Goal: Find specific page/section: Find specific page/section

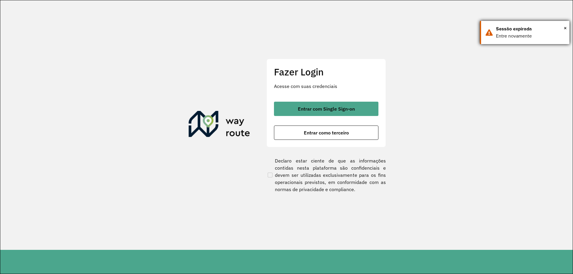
click at [566, 25] on div "× Sessão expirada Entre novamente" at bounding box center [524, 32] width 89 height 23
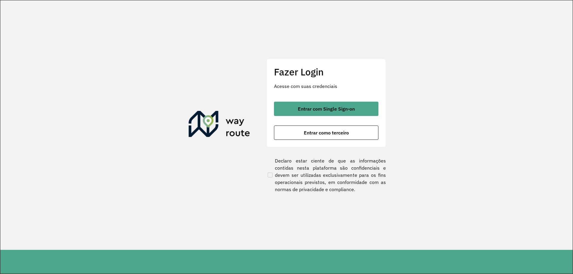
click at [563, 28] on section "Fazer Login Acesse com suas credenciais Entrar com Single Sign-on Entrar como t…" at bounding box center [286, 125] width 572 height 250
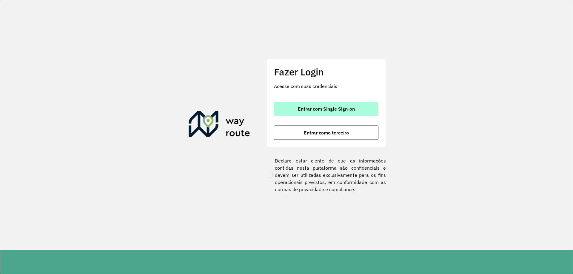
click at [330, 110] on span "Entrar com Single Sign-on" at bounding box center [326, 108] width 57 height 5
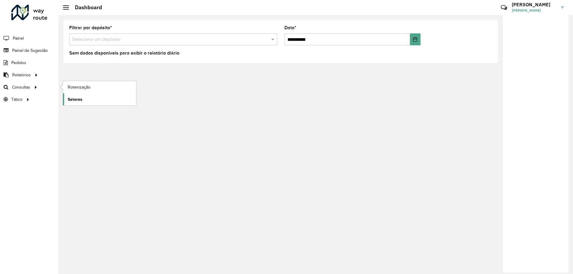
click at [86, 97] on link "Setores" at bounding box center [99, 99] width 73 height 12
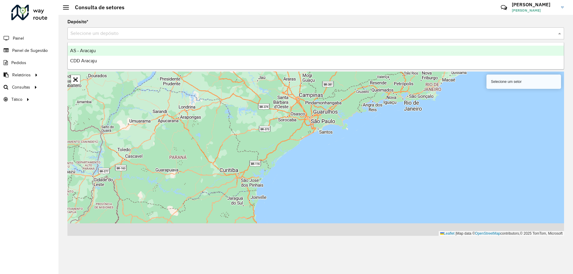
click at [110, 37] on div "Selecione um depósito" at bounding box center [315, 33] width 496 height 12
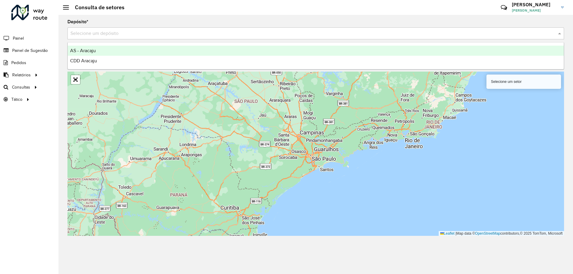
click at [92, 52] on span "AS - Aracaju" at bounding box center [83, 50] width 26 height 5
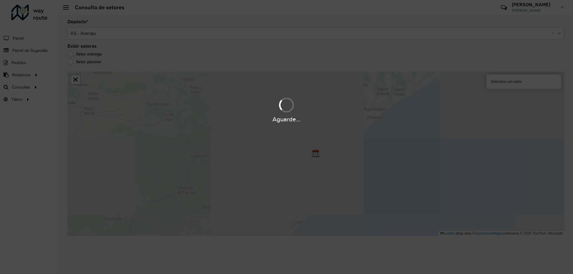
click at [92, 50] on div "Aguarde..." at bounding box center [286, 137] width 573 height 274
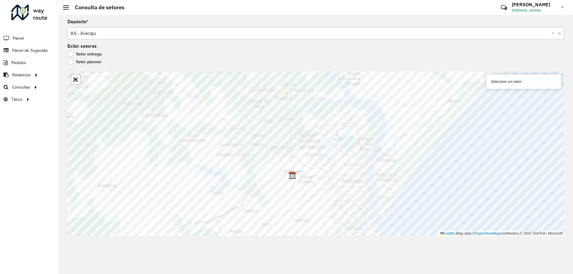
click at [72, 64] on label "Setor planner" at bounding box center [84, 62] width 34 height 6
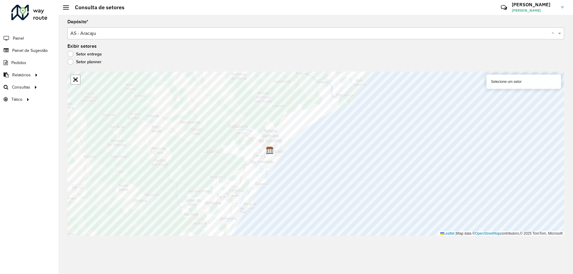
click at [151, 29] on div "Selecione um depósito × AS - Aracaju ×" at bounding box center [315, 33] width 496 height 12
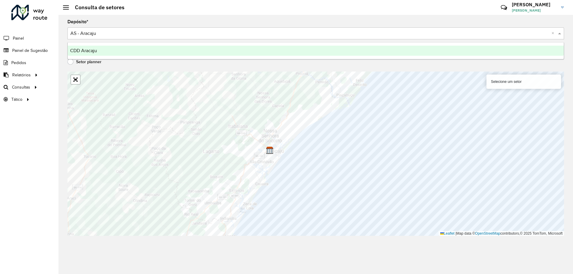
click at [100, 50] on div "CDD Aracaju" at bounding box center [316, 51] width 496 height 10
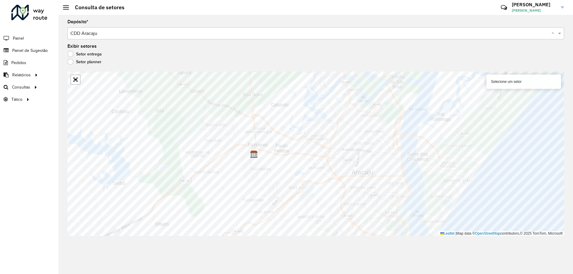
click at [70, 51] on div "Exibir setores Setor entrega Setor planner" at bounding box center [315, 55] width 496 height 23
click at [69, 53] on label "Setor entrega" at bounding box center [84, 54] width 34 height 6
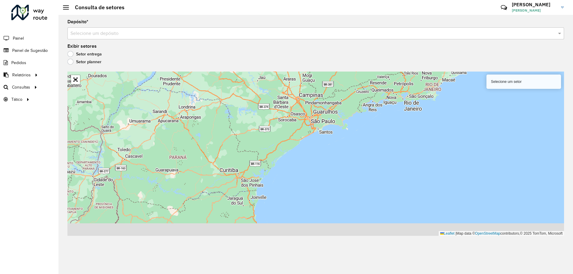
click at [112, 38] on div "Selecione um depósito" at bounding box center [315, 33] width 496 height 12
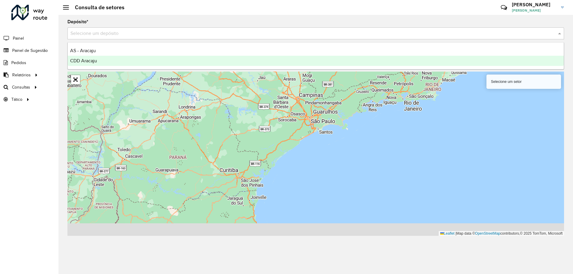
click at [101, 56] on div "CDD Aracaju" at bounding box center [316, 61] width 496 height 10
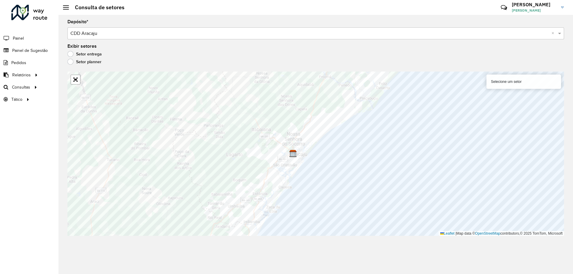
click at [522, 83] on div "Selecione um setor" at bounding box center [523, 82] width 75 height 14
click at [76, 83] on link "Abrir mapa em tela cheia" at bounding box center [75, 79] width 9 height 9
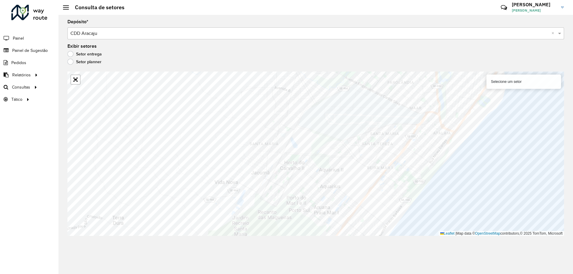
click at [77, 84] on div at bounding box center [75, 80] width 10 height 10
click at [77, 82] on link "Abrir mapa em tela cheia" at bounding box center [75, 79] width 9 height 9
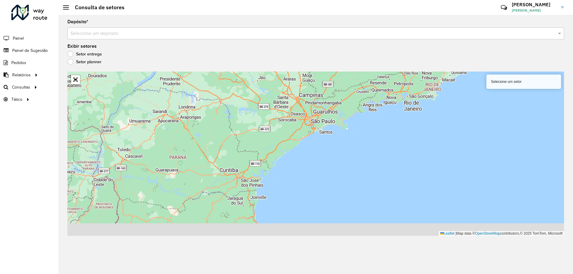
click at [95, 24] on div "Depósito * Selecione um depósito" at bounding box center [315, 30] width 496 height 20
click at [99, 30] on input "text" at bounding box center [309, 33] width 478 height 7
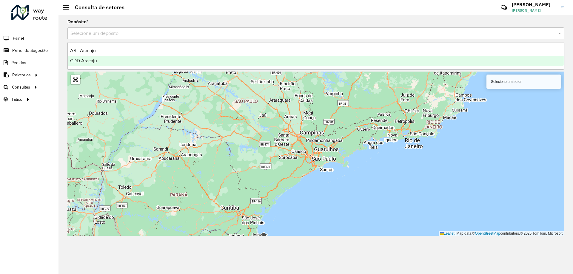
click at [87, 61] on span "CDD Aracaju" at bounding box center [83, 60] width 27 height 5
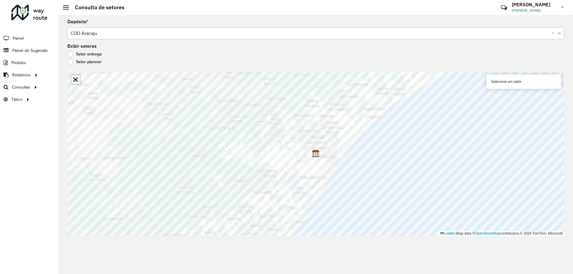
click at [74, 80] on link "Abrir mapa em tela cheia" at bounding box center [75, 79] width 9 height 9
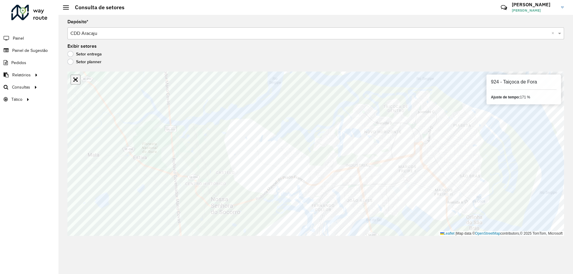
click at [74, 80] on link "Abrir mapa em tela cheia" at bounding box center [75, 79] width 9 height 9
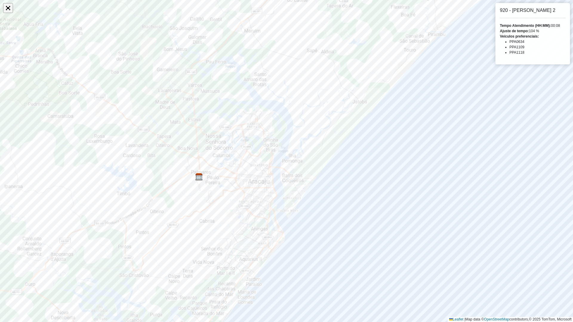
click at [4, 7] on div at bounding box center [8, 8] width 10 height 10
click at [7, 6] on link "Abrir mapa em tela cheia" at bounding box center [8, 8] width 9 height 9
